Goal: Task Accomplishment & Management: Use online tool/utility

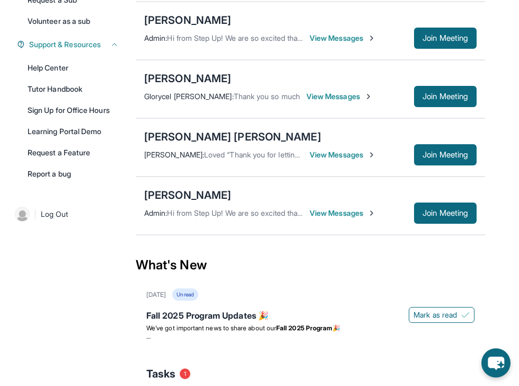
scroll to position [228, 0]
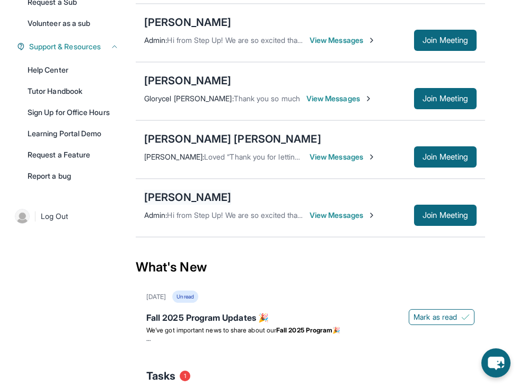
click at [215, 198] on div "[PERSON_NAME]" at bounding box center [187, 197] width 87 height 15
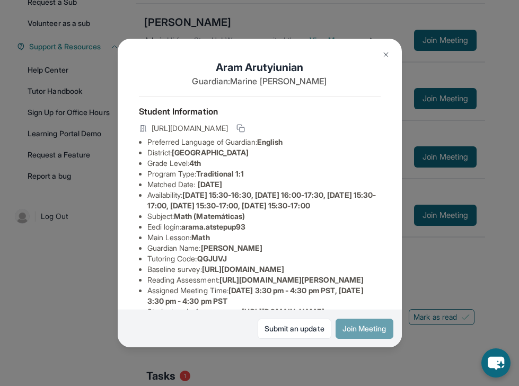
click at [377, 325] on button "Join Meeting" at bounding box center [365, 329] width 58 height 20
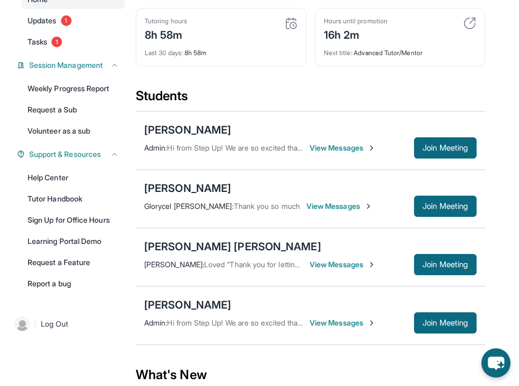
scroll to position [124, 0]
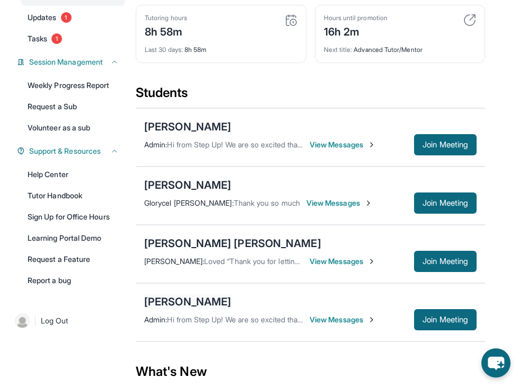
click at [197, 306] on div "[PERSON_NAME]" at bounding box center [187, 301] width 87 height 15
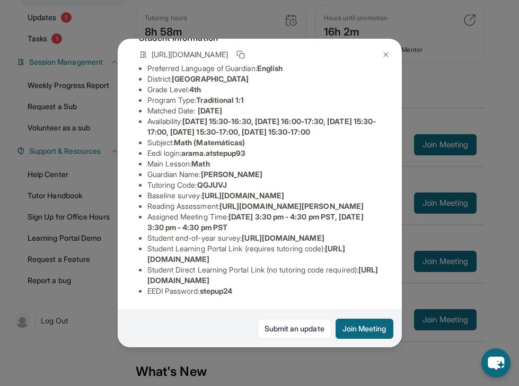
scroll to position [106, 0]
click at [366, 326] on button "Join Meeting" at bounding box center [365, 329] width 58 height 20
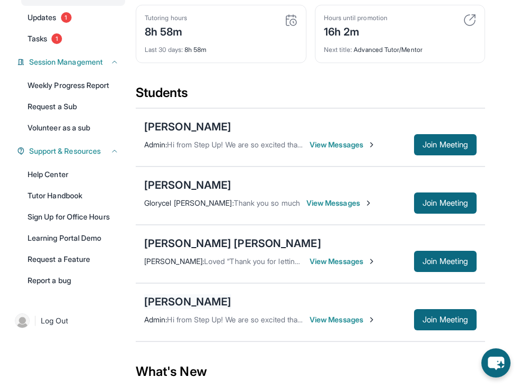
click at [195, 303] on div "[PERSON_NAME]" at bounding box center [187, 301] width 87 height 15
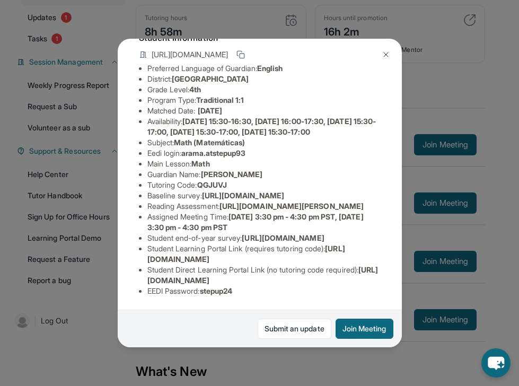
scroll to position [169, 0]
drag, startPoint x: 187, startPoint y: 69, endPoint x: 254, endPoint y: 71, distance: 66.9
click at [254, 148] on li "Eedi login : arama.atstepup93" at bounding box center [263, 153] width 233 height 11
copy span "arama.atstepup93"
drag, startPoint x: 244, startPoint y: 293, endPoint x: 205, endPoint y: 294, distance: 38.7
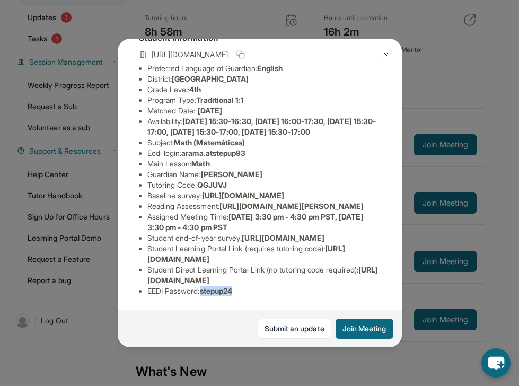
click at [205, 294] on li "EEDI Password : stepup24" at bounding box center [263, 291] width 233 height 11
copy span "stepup24"
click at [336, 233] on li "Student end-of-year survey : https://airtable.com/apprlfn8WjpjBUn2G/shrlTUKpjWE…" at bounding box center [263, 238] width 233 height 11
click at [383, 60] on button at bounding box center [386, 54] width 21 height 21
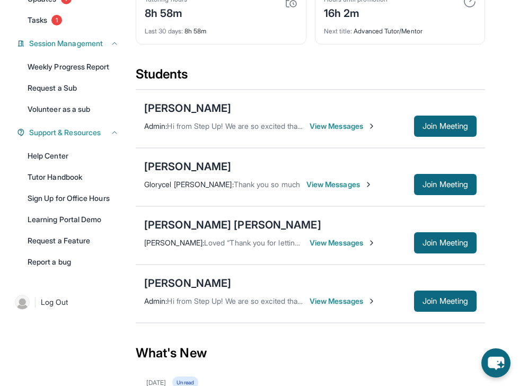
scroll to position [185, 0]
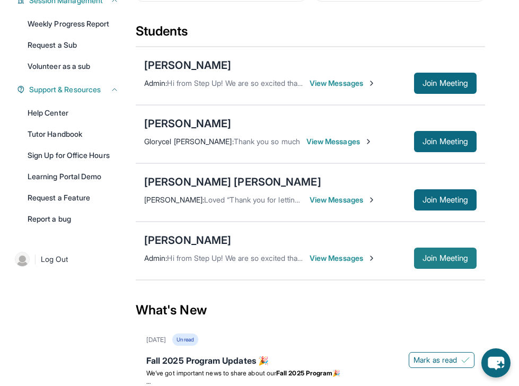
click at [436, 264] on button "Join Meeting" at bounding box center [445, 258] width 63 height 21
click at [224, 239] on div "[PERSON_NAME]" at bounding box center [187, 240] width 87 height 15
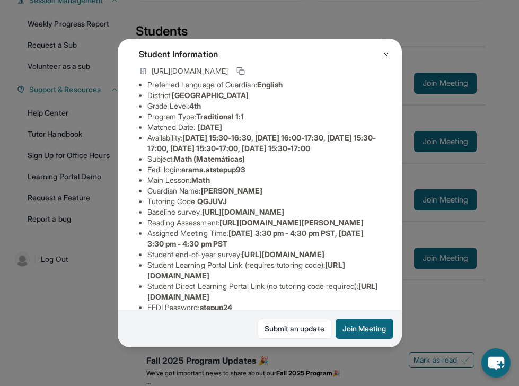
scroll to position [169, 0]
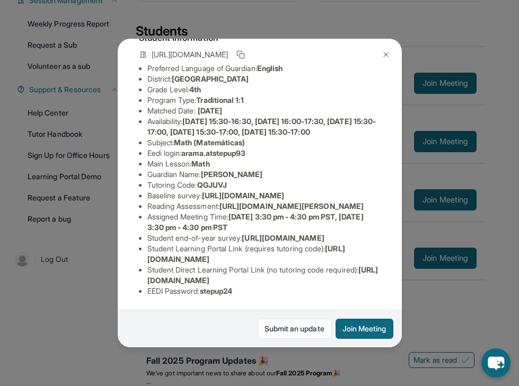
click at [382, 51] on img at bounding box center [386, 54] width 8 height 8
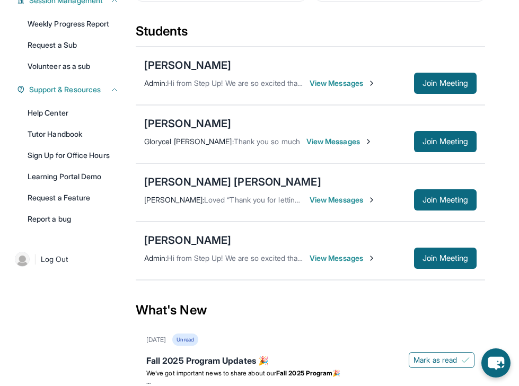
click at [338, 260] on span "View Messages" at bounding box center [343, 258] width 66 height 11
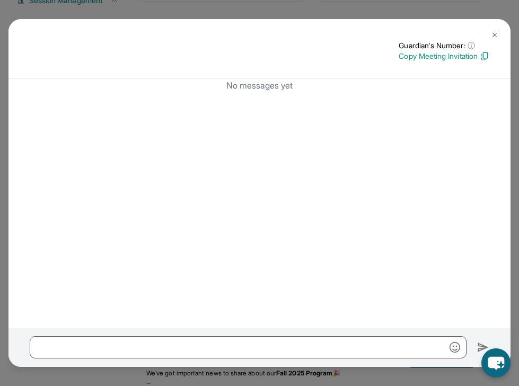
click at [492, 32] on img at bounding box center [495, 35] width 8 height 8
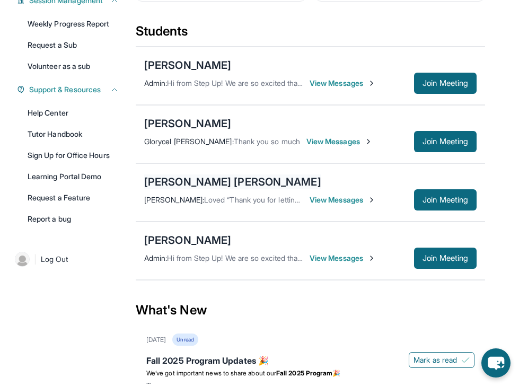
click at [211, 188] on div "[PERSON_NAME] [PERSON_NAME]" at bounding box center [232, 182] width 177 height 15
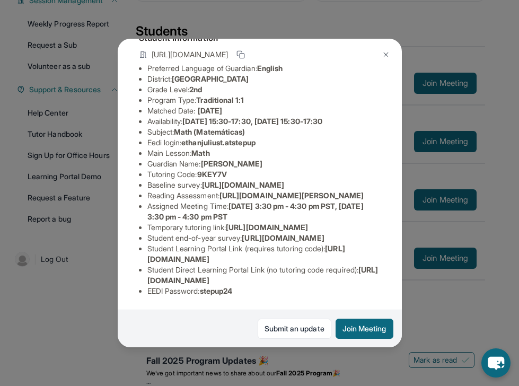
scroll to position [95, 0]
click at [390, 53] on button at bounding box center [386, 54] width 21 height 21
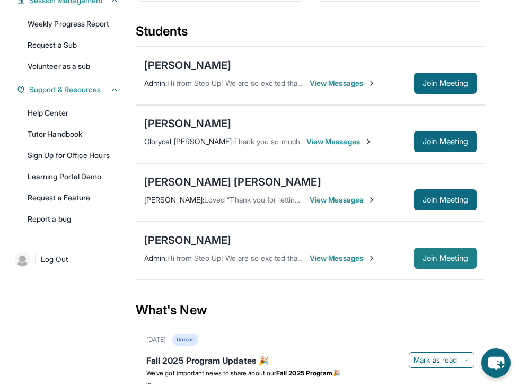
click at [423, 261] on span "Join Meeting" at bounding box center [446, 258] width 46 height 6
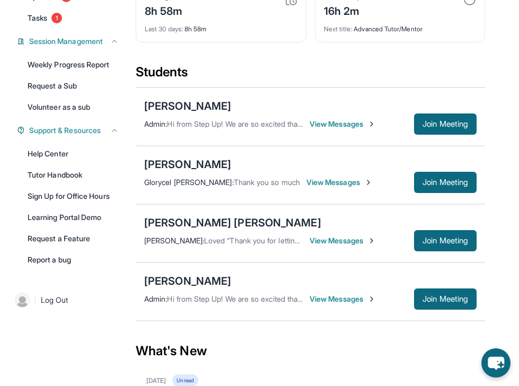
scroll to position [161, 0]
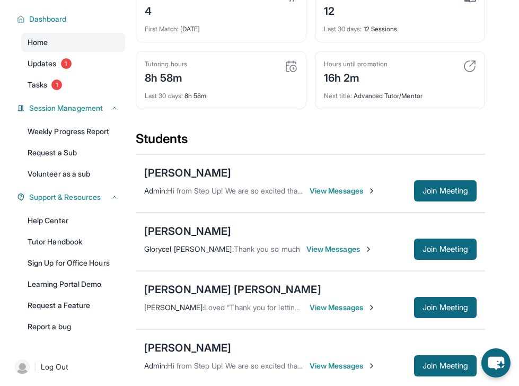
scroll to position [143, 0]
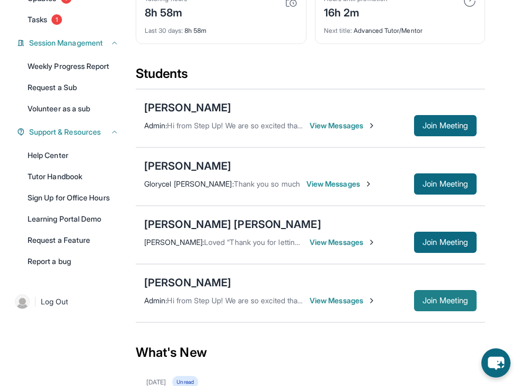
click at [425, 292] on button "Join Meeting" at bounding box center [445, 300] width 63 height 21
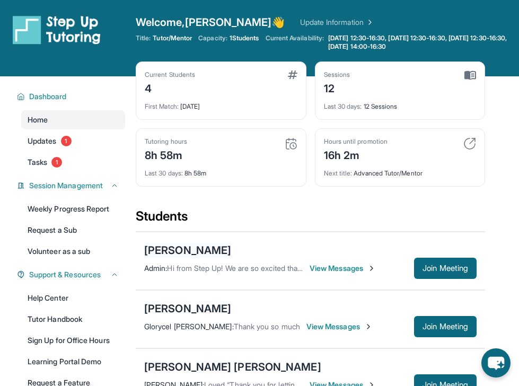
click at [162, 246] on div "[PERSON_NAME]" at bounding box center [187, 250] width 87 height 15
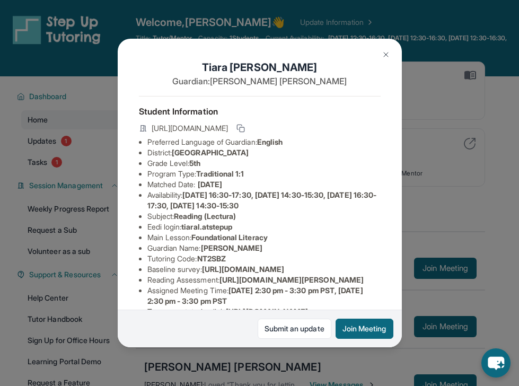
drag, startPoint x: 175, startPoint y: 152, endPoint x: 306, endPoint y: 144, distance: 131.8
click at [306, 144] on ul "Preferred Language of Guardian: English District: Wiseburn Unified School Distr…" at bounding box center [260, 259] width 242 height 244
copy ul "District:"
click at [181, 164] on li "Grade Level: 5th" at bounding box center [263, 163] width 233 height 11
drag, startPoint x: 176, startPoint y: 151, endPoint x: 305, endPoint y: 150, distance: 128.4
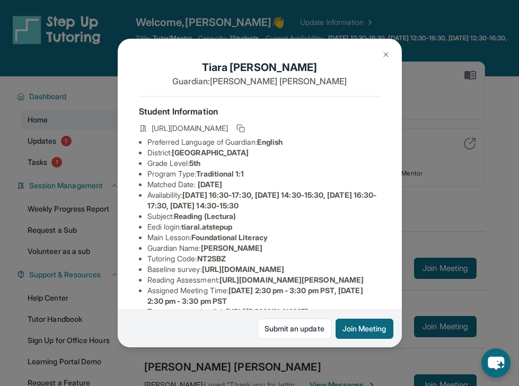
click at [307, 150] on li "District: Wiseburn Unified School District" at bounding box center [263, 152] width 233 height 11
copy span "Wiseburn Unified School District"
click at [385, 59] on button at bounding box center [386, 54] width 21 height 21
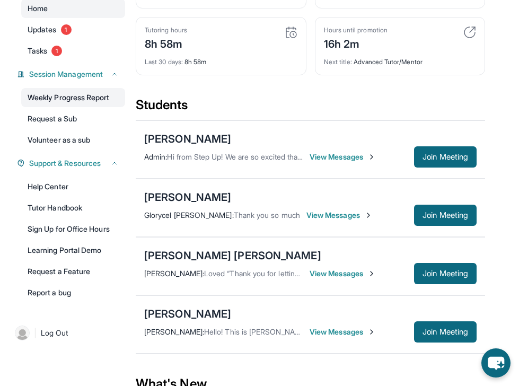
scroll to position [115, 0]
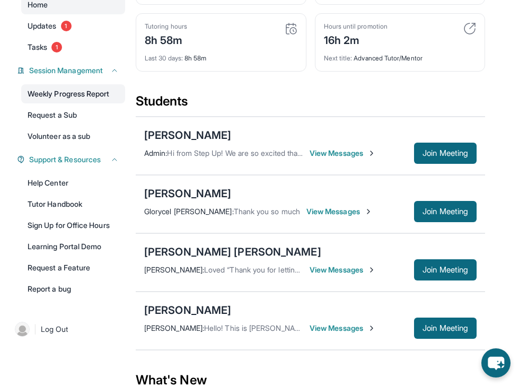
click at [79, 96] on link "Weekly Progress Report" at bounding box center [73, 93] width 104 height 19
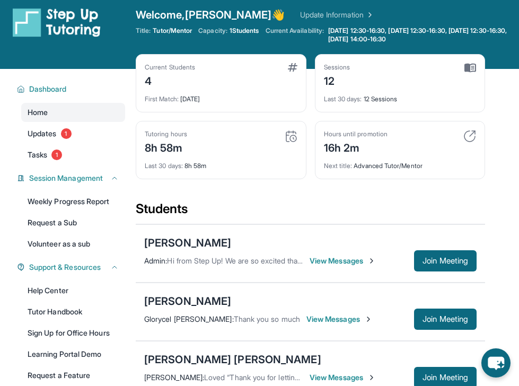
scroll to position [0, 0]
